Goal: Transaction & Acquisition: Download file/media

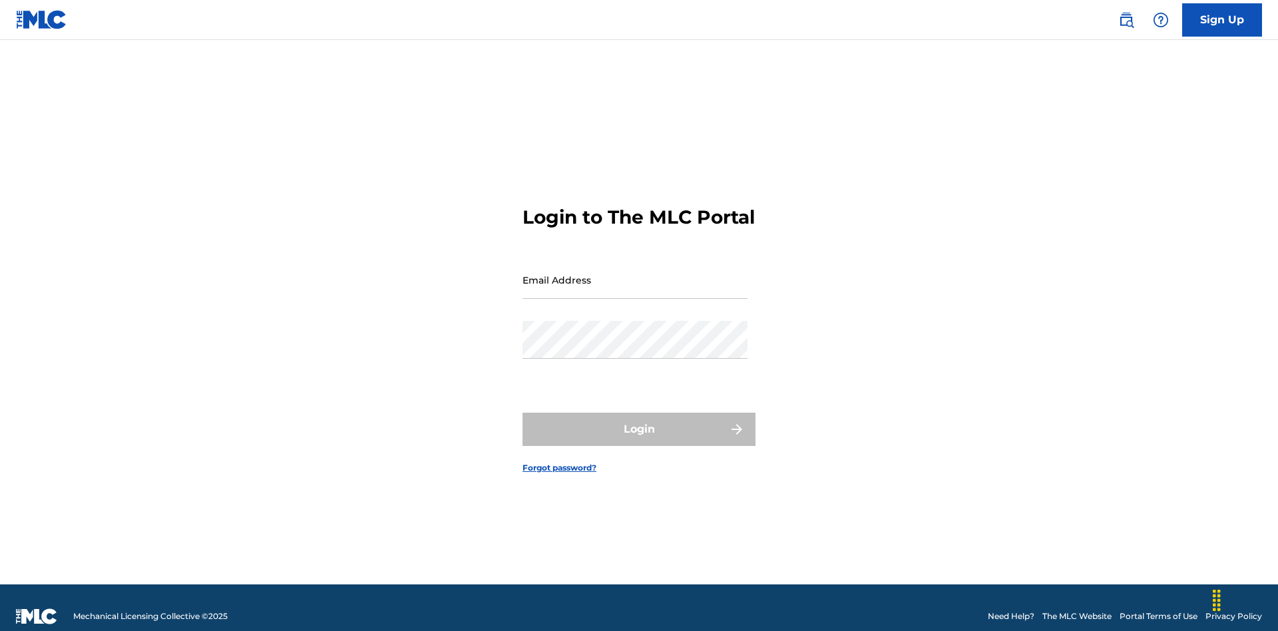
scroll to position [17, 0]
click at [635, 274] on input "Email Address" at bounding box center [635, 280] width 225 height 38
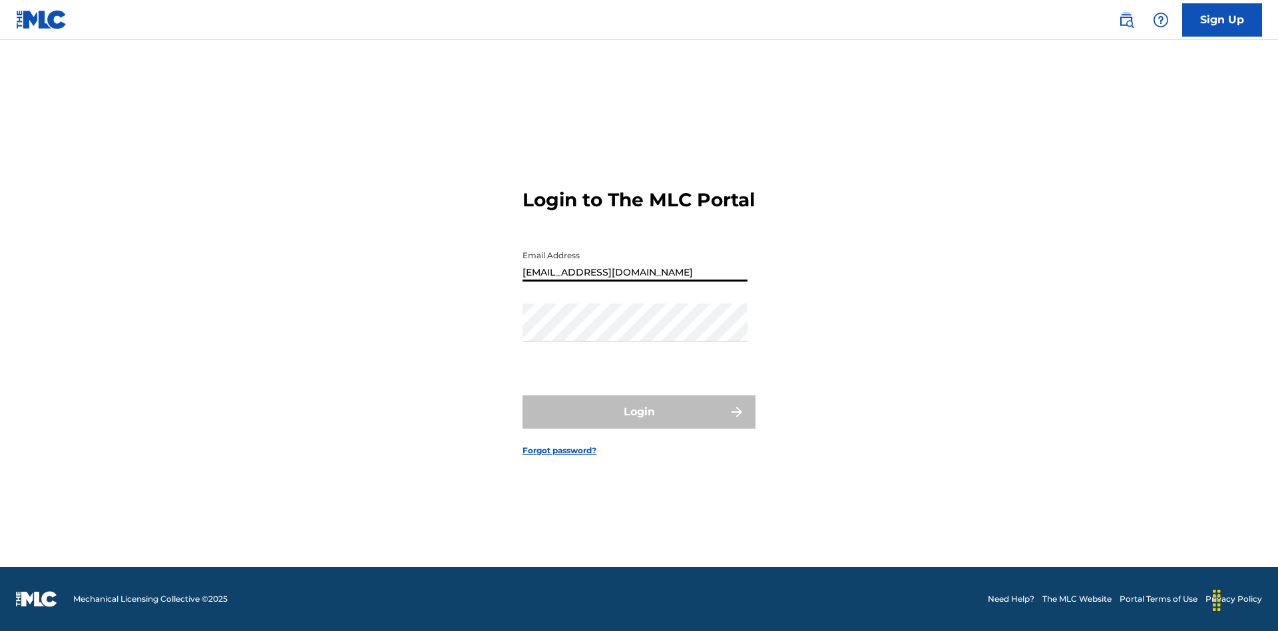
type input "[EMAIL_ADDRESS][DOMAIN_NAME]"
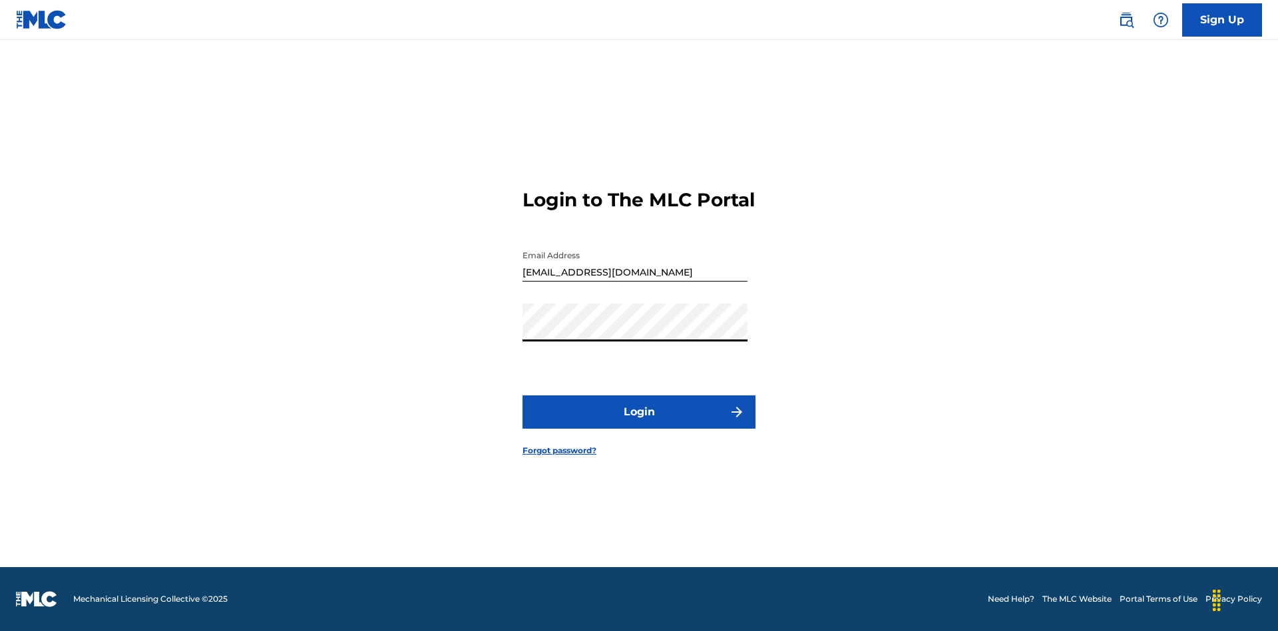
click at [639, 423] on button "Login" at bounding box center [639, 412] width 233 height 33
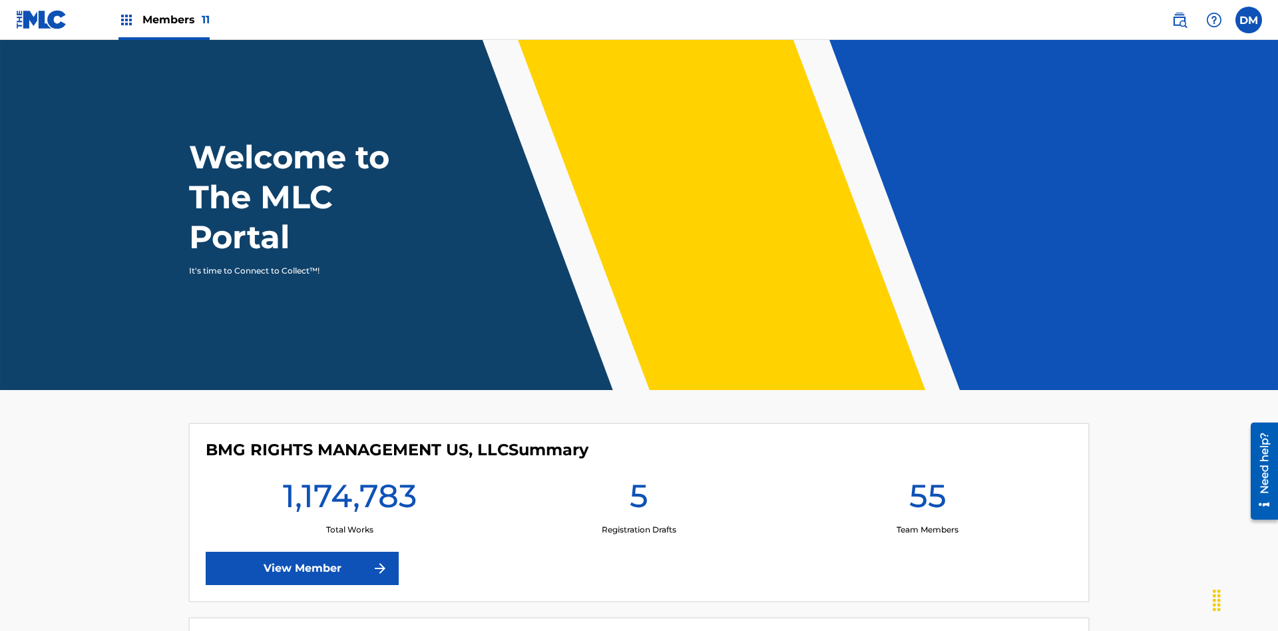
click at [164, 19] on span "Members 11" at bounding box center [175, 19] width 67 height 15
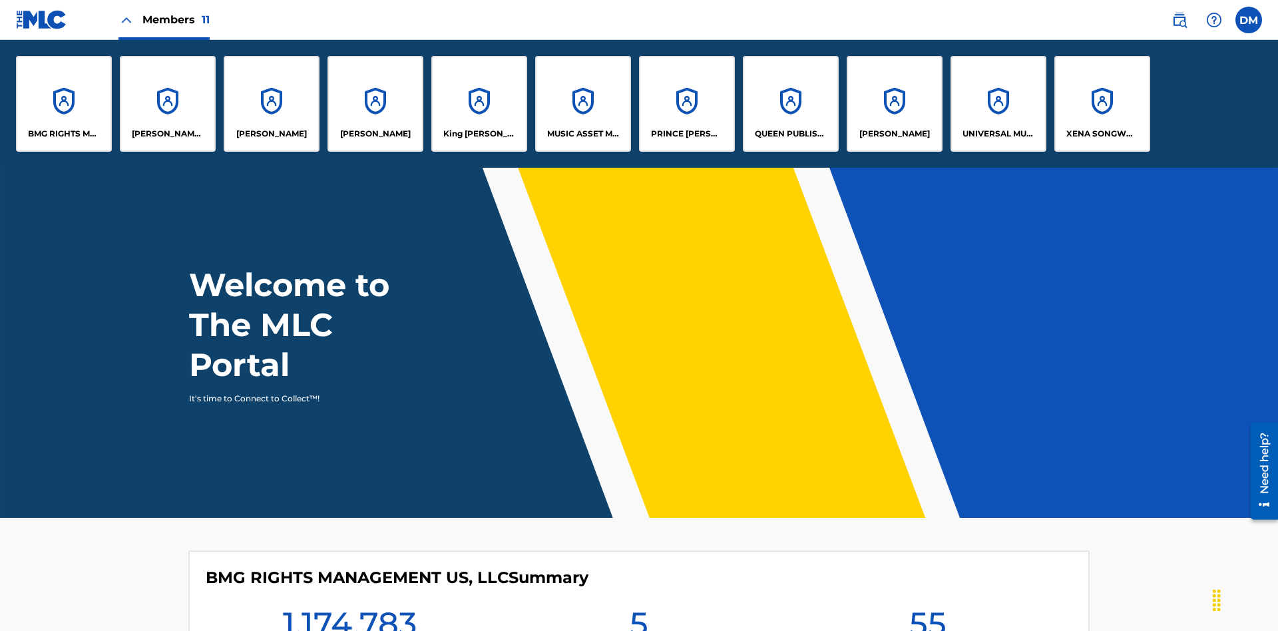
click at [998, 134] on p "UNIVERSAL MUSIC PUB GROUP" at bounding box center [999, 134] width 73 height 12
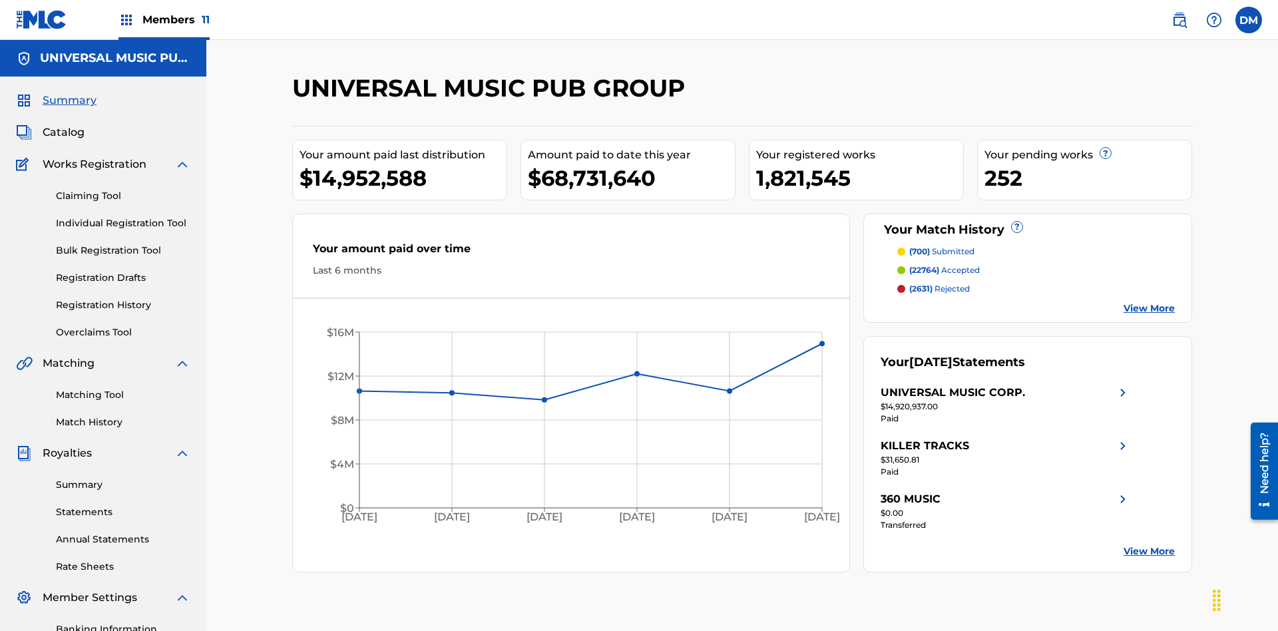
click at [123, 560] on link "Rate Sheets" at bounding box center [123, 567] width 135 height 14
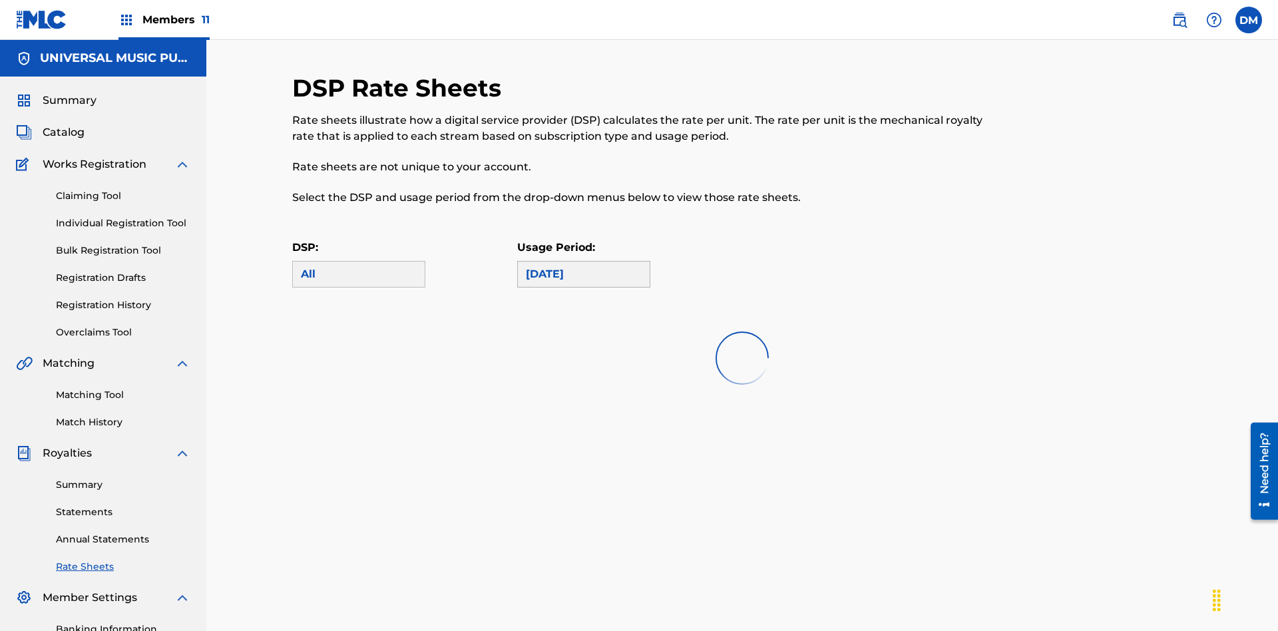
click at [584, 266] on div "[DATE]" at bounding box center [584, 274] width 116 height 16
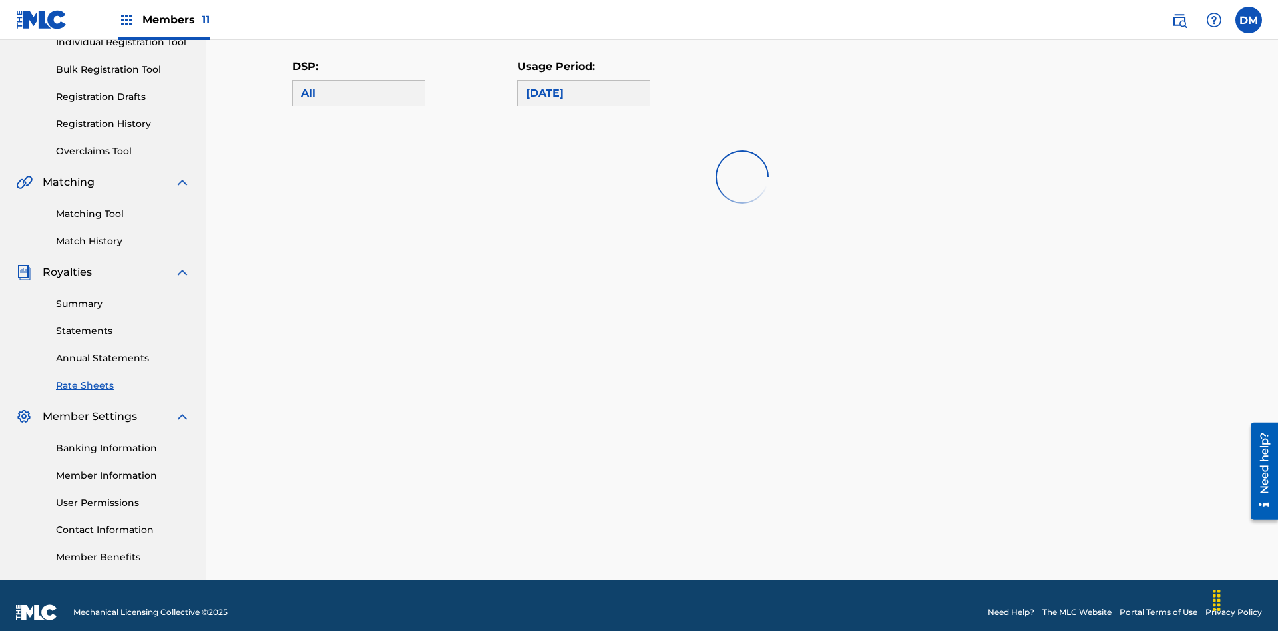
scroll to position [0, 0]
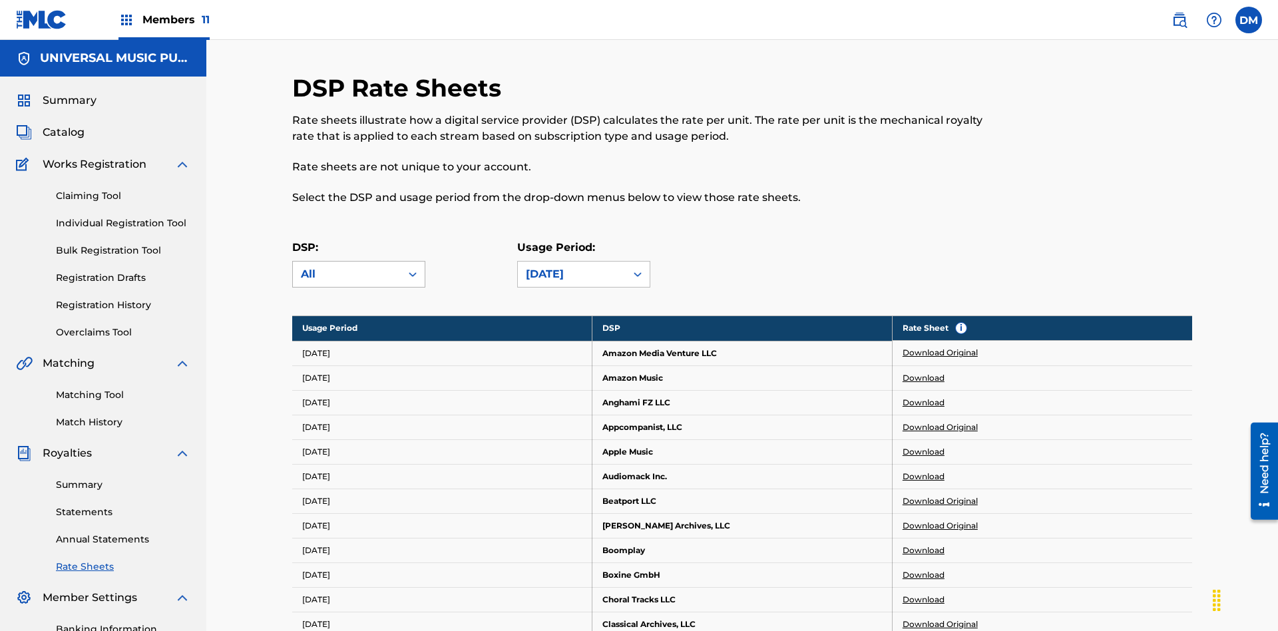
click at [359, 266] on div "All" at bounding box center [347, 274] width 92 height 16
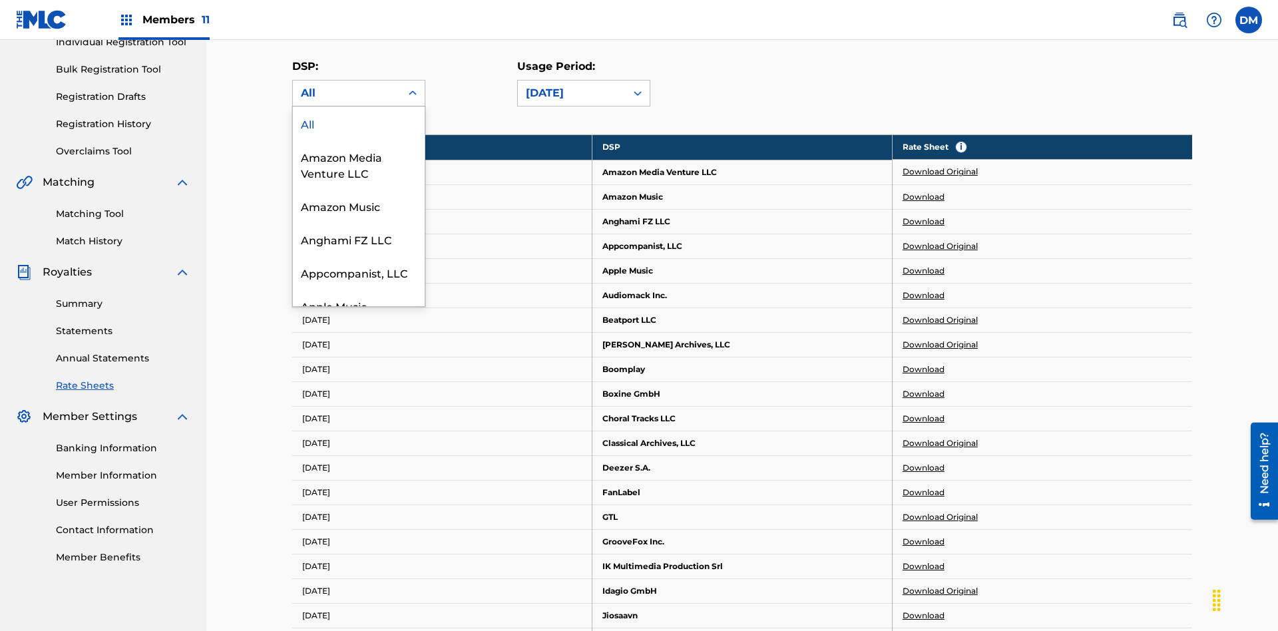
click at [359, 389] on div "Beatport LLC" at bounding box center [359, 372] width 132 height 33
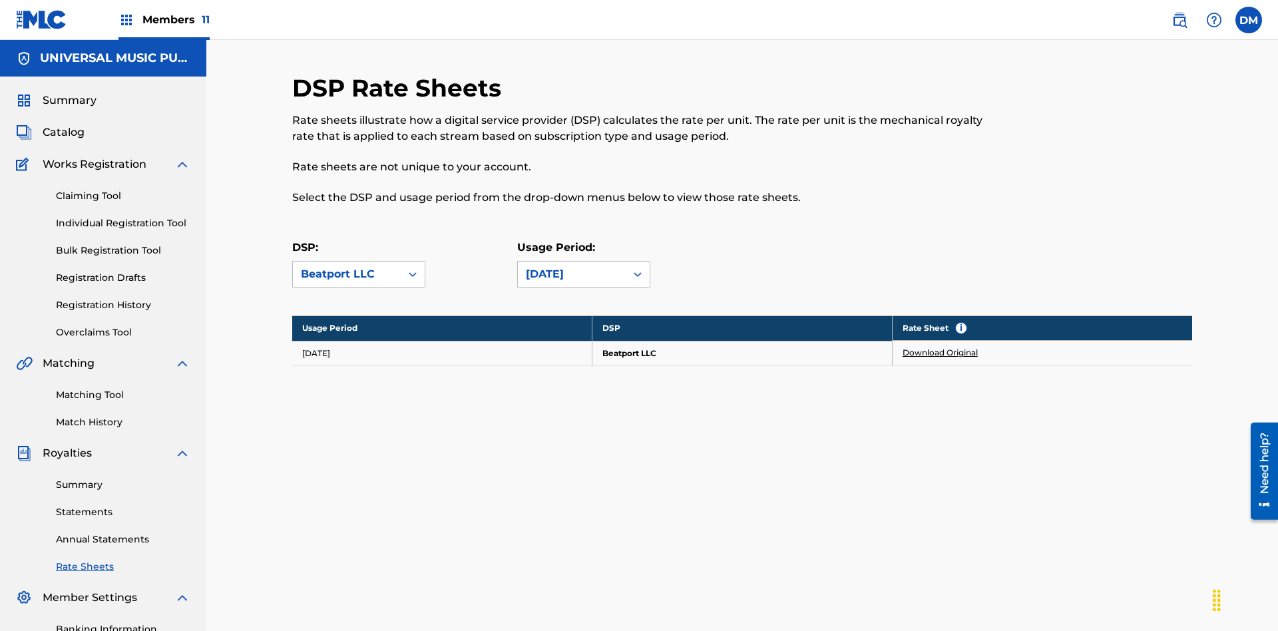
scroll to position [194, 0]
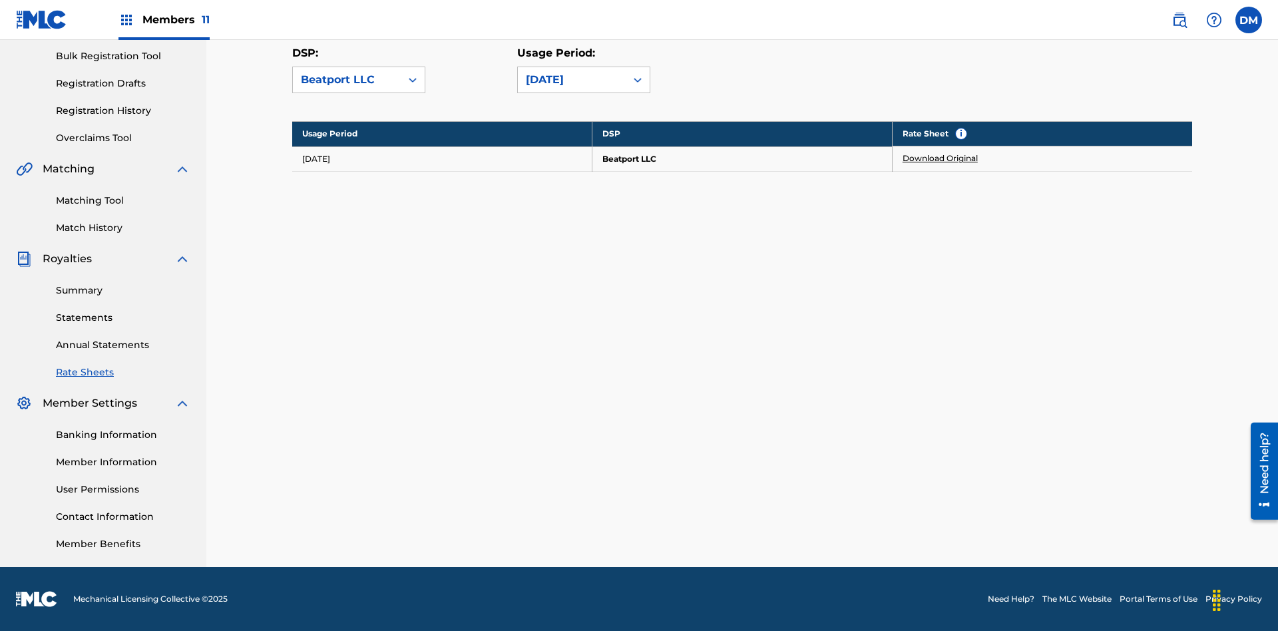
click at [941, 158] on link "Download Original" at bounding box center [940, 158] width 75 height 12
